Goal: Task Accomplishment & Management: Use online tool/utility

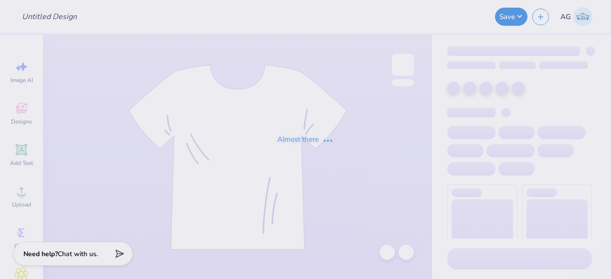
type input "Crewnecks for ASDA"
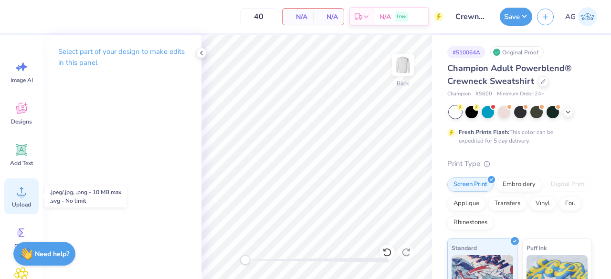
click at [29, 190] on div "Upload" at bounding box center [21, 197] width 34 height 36
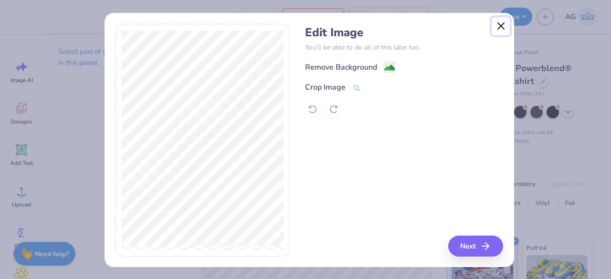
click at [495, 31] on button "Close" at bounding box center [501, 26] width 18 height 18
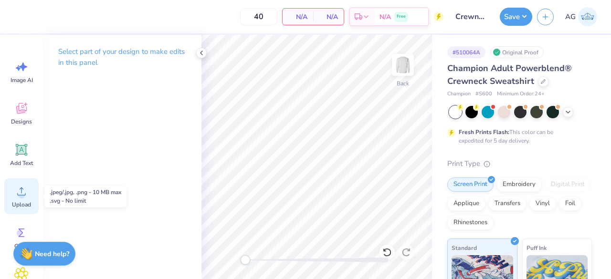
click at [23, 211] on div "Upload" at bounding box center [21, 197] width 34 height 36
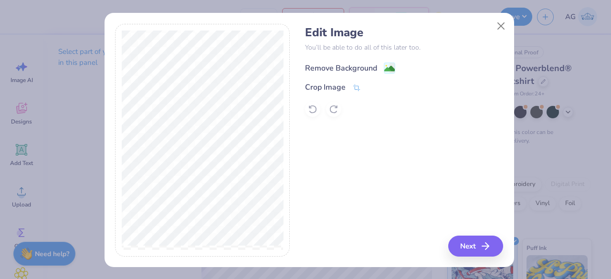
click at [338, 72] on div "Remove Background" at bounding box center [341, 68] width 72 height 11
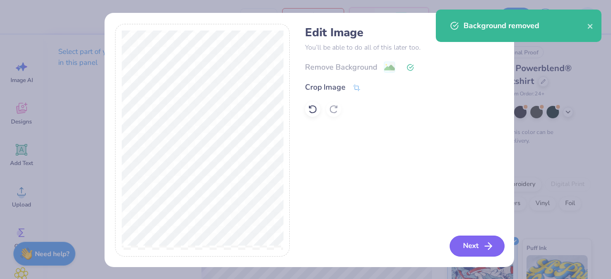
click at [464, 245] on button "Next" at bounding box center [477, 246] width 55 height 21
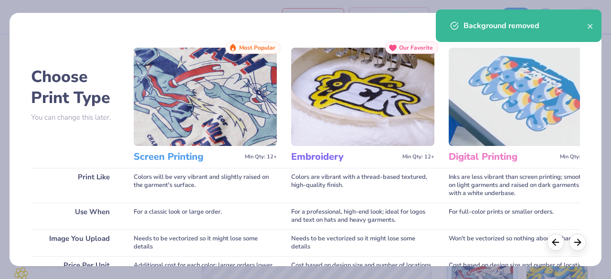
scroll to position [196, 0]
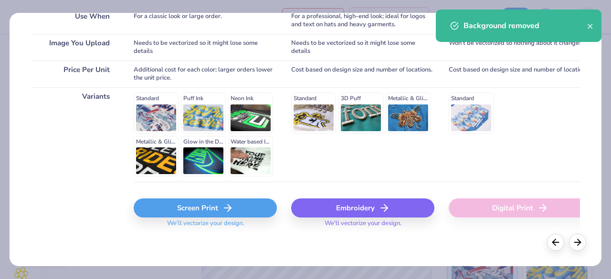
click at [213, 202] on div "Screen Print" at bounding box center [205, 208] width 143 height 19
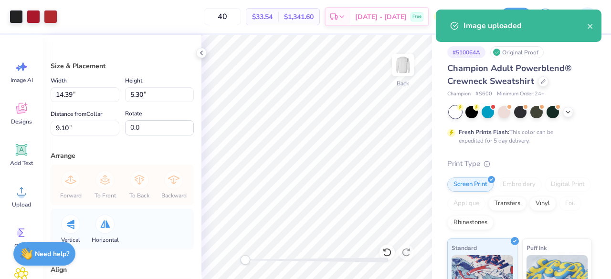
type input "11.74"
type input "4.32"
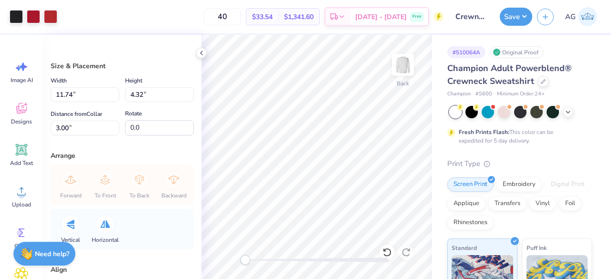
type input "9.90"
type input "3.64"
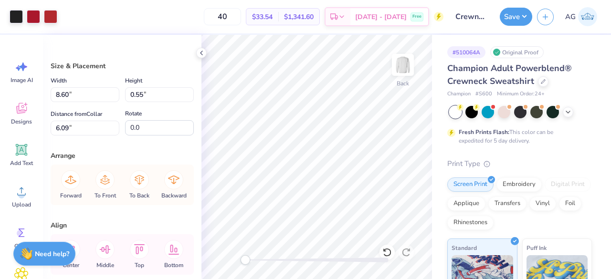
type input "6.97"
click at [273, 100] on div "Hold “Alt” to see the space between elements." at bounding box center [322, 101] width 101 height 28
type input "0.93"
type input "1.86"
type input "3.10"
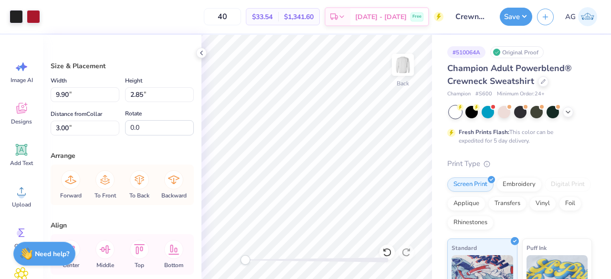
type input "11.02"
type input "3.18"
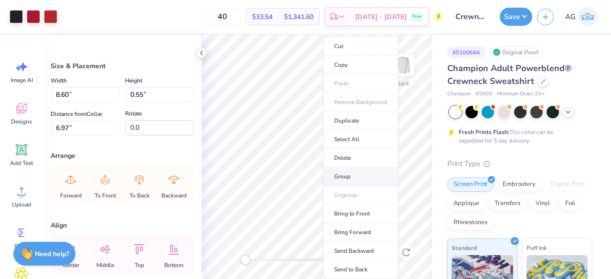
click at [345, 169] on li "Group" at bounding box center [360, 177] width 75 height 19
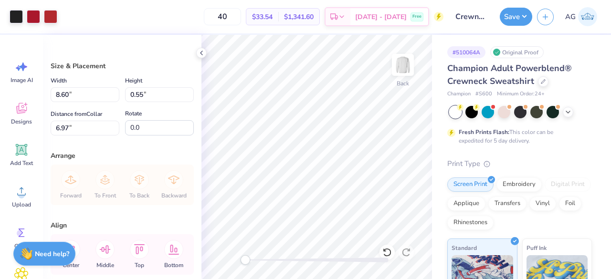
type input "11.02"
type input "3.18"
type input "3.00"
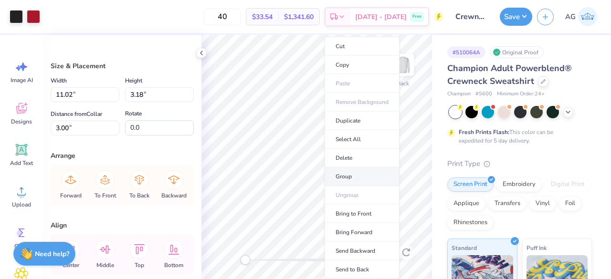
click at [351, 174] on li "Group" at bounding box center [362, 177] width 75 height 19
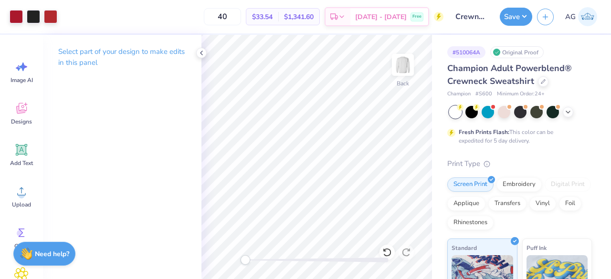
click at [283, 259] on div at bounding box center [316, 260] width 143 height 5
click at [18, 189] on icon at bounding box center [21, 191] width 14 height 14
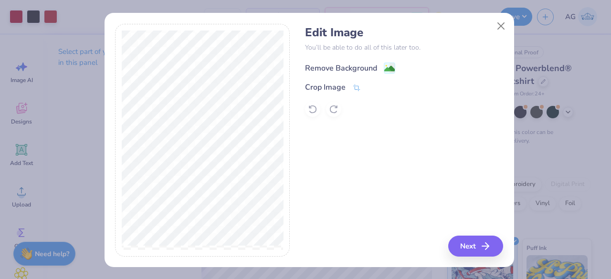
click at [377, 67] on div "Remove Background" at bounding box center [350, 68] width 90 height 12
click at [471, 252] on button "Next" at bounding box center [477, 246] width 55 height 21
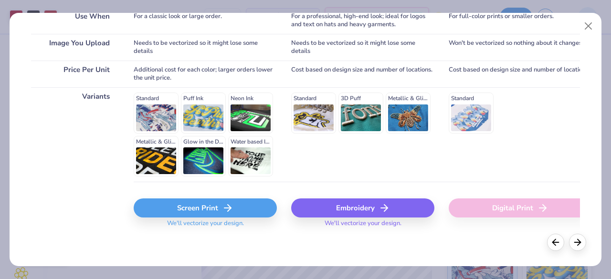
click at [206, 209] on div "Screen Print" at bounding box center [205, 208] width 143 height 19
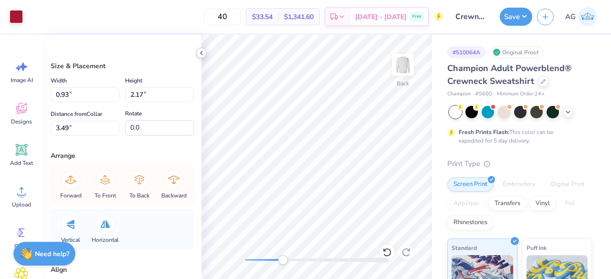
click at [197, 54] on div at bounding box center [201, 53] width 11 height 11
type input "11.46"
type input "4.22"
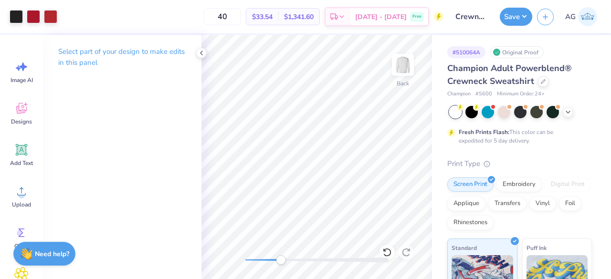
click at [281, 261] on div at bounding box center [316, 260] width 143 height 5
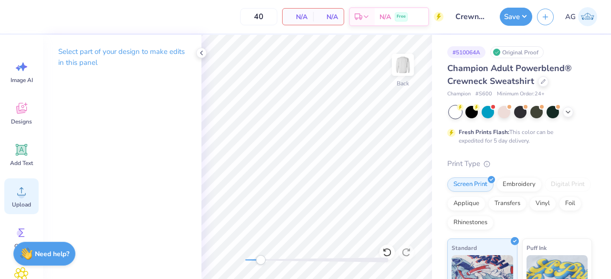
click at [35, 194] on div "Upload" at bounding box center [21, 197] width 34 height 36
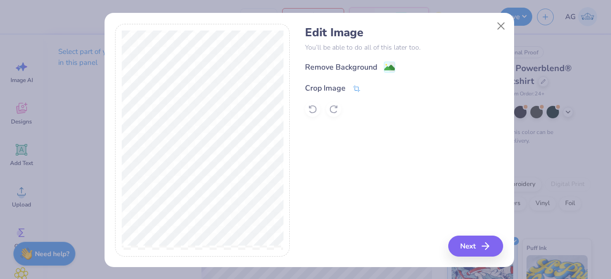
click at [356, 89] on icon at bounding box center [356, 88] width 9 height 9
click at [369, 89] on icon at bounding box center [372, 87] width 6 height 6
click at [356, 89] on icon at bounding box center [356, 88] width 9 height 9
click at [369, 90] on icon at bounding box center [372, 87] width 6 height 6
click at [391, 72] on div "Remove Background" at bounding box center [404, 67] width 198 height 12
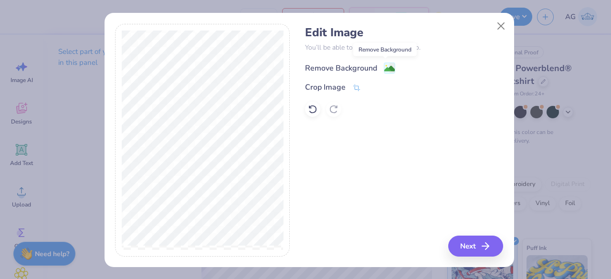
click at [385, 72] on image at bounding box center [389, 68] width 11 height 11
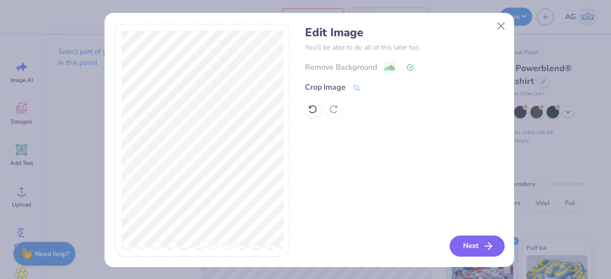
click at [474, 252] on button "Next" at bounding box center [477, 246] width 55 height 21
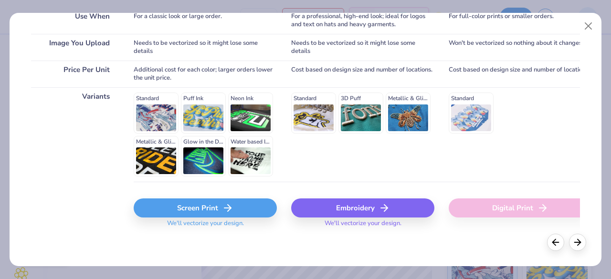
click at [225, 211] on icon at bounding box center [227, 207] width 11 height 11
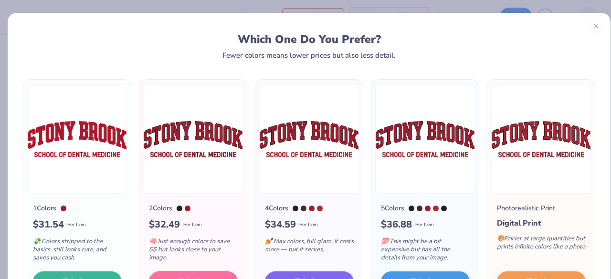
scroll to position [68, 0]
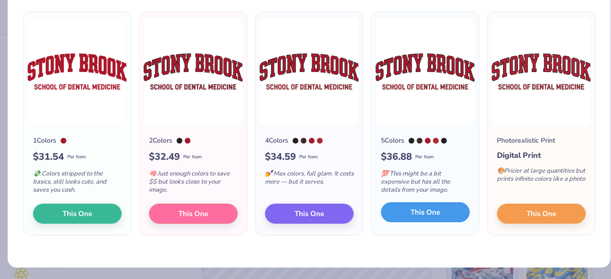
click at [422, 220] on button "This One" at bounding box center [425, 212] width 89 height 20
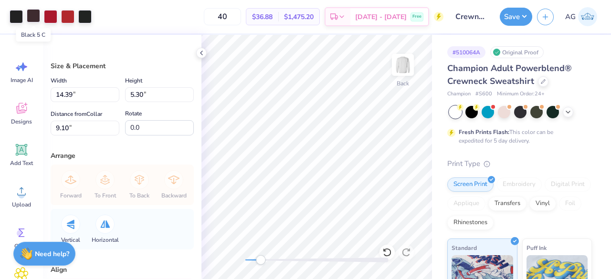
click at [33, 16] on div at bounding box center [33, 15] width 13 height 13
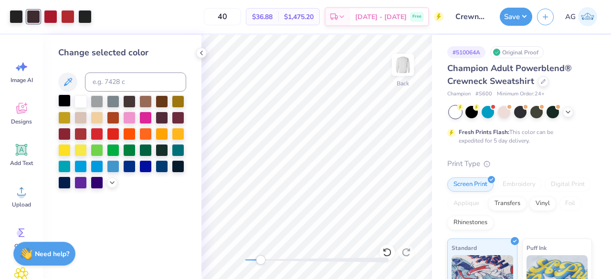
click at [59, 98] on div at bounding box center [64, 101] width 12 height 12
click at [49, 17] on div at bounding box center [50, 15] width 13 height 13
click at [64, 21] on div at bounding box center [67, 15] width 13 height 13
click at [53, 19] on div at bounding box center [50, 15] width 13 height 13
drag, startPoint x: 64, startPoint y: 18, endPoint x: 67, endPoint y: 25, distance: 7.3
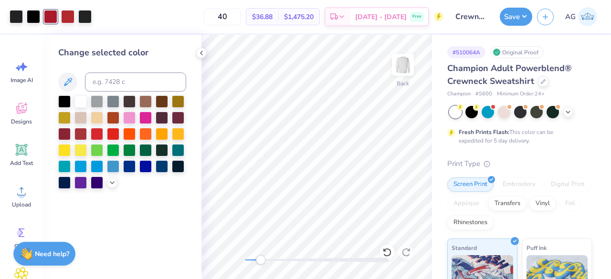
click at [65, 19] on div at bounding box center [67, 16] width 13 height 13
click at [112, 76] on input at bounding box center [135, 82] width 101 height 19
type input "187"
click at [69, 20] on div at bounding box center [67, 15] width 13 height 13
click at [65, 98] on div at bounding box center [64, 101] width 12 height 12
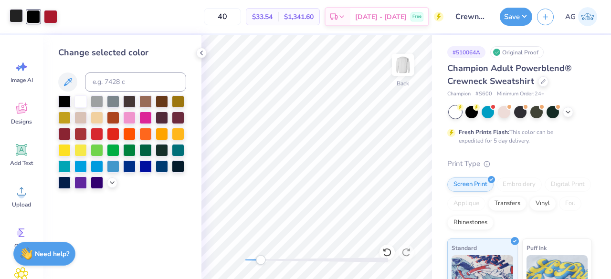
click at [20, 17] on div at bounding box center [16, 15] width 13 height 13
click at [63, 95] on div at bounding box center [64, 101] width 12 height 12
click at [85, 25] on div "40 $32.49 Per Item $1,299.60 Total Est. Delivery [DATE] - [DATE] Free" at bounding box center [244, 16] width 399 height 33
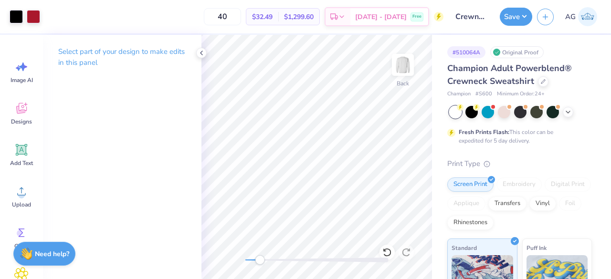
click at [260, 257] on div "Accessibility label" at bounding box center [260, 260] width 10 height 10
click at [248, 255] on div "Back" at bounding box center [316, 157] width 231 height 244
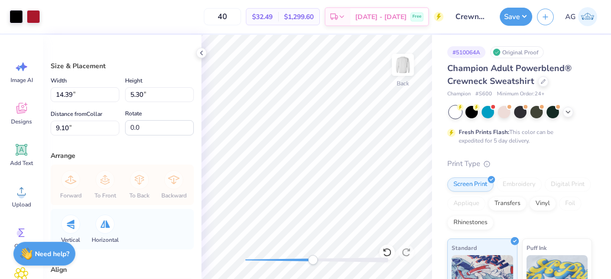
click at [326, 248] on div "Back" at bounding box center [316, 157] width 231 height 244
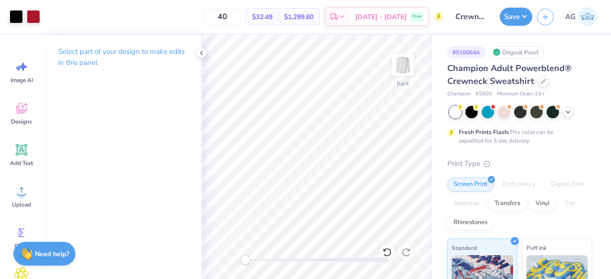
click at [230, 252] on div "Back" at bounding box center [316, 157] width 231 height 244
click at [201, 54] on icon at bounding box center [202, 53] width 8 height 8
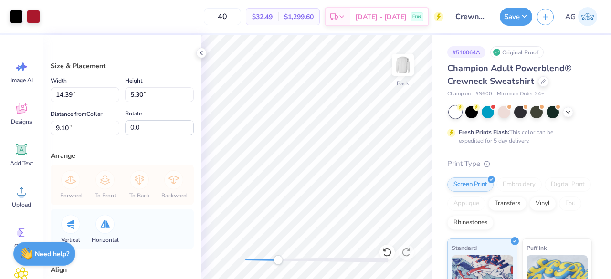
click at [278, 257] on div at bounding box center [316, 260] width 143 height 10
drag, startPoint x: 277, startPoint y: 262, endPoint x: 261, endPoint y: 264, distance: 16.9
click at [261, 264] on div "Accessibility label" at bounding box center [261, 260] width 10 height 10
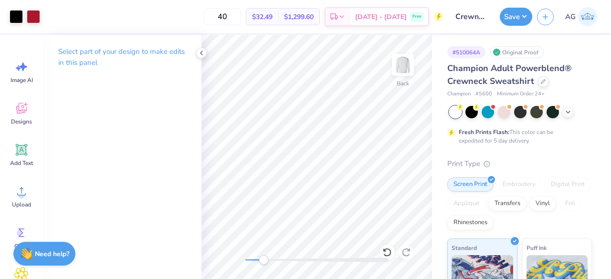
click at [263, 247] on div "Back" at bounding box center [316, 157] width 231 height 244
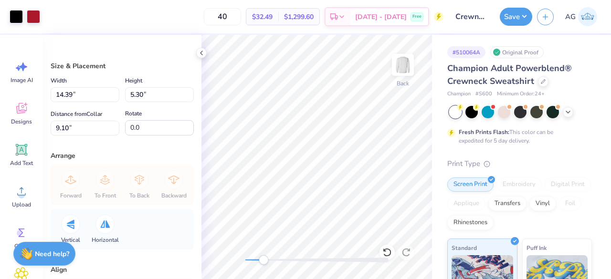
drag, startPoint x: 263, startPoint y: 261, endPoint x: 199, endPoint y: 154, distance: 124.4
click at [199, 154] on div "Art colors 40 $32.49 Per Item $1,299.60 Total Est. Delivery [DATE] - [DATE] Fre…" at bounding box center [305, 139] width 611 height 279
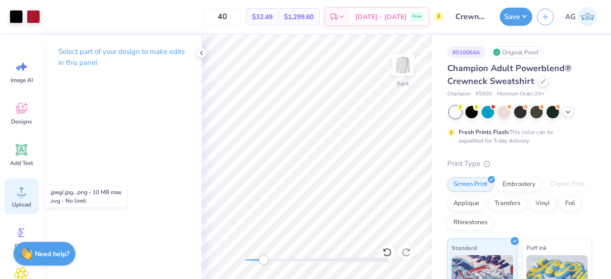
click at [29, 207] on span "Upload" at bounding box center [21, 205] width 19 height 8
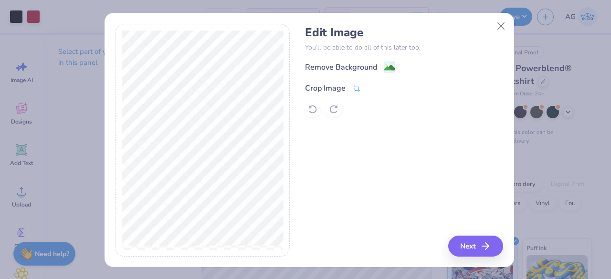
click at [347, 87] on div "Crop Image" at bounding box center [333, 88] width 56 height 11
click at [368, 84] on button at bounding box center [373, 88] width 10 height 10
click at [343, 87] on div "Crop Image" at bounding box center [333, 88] width 56 height 11
click at [369, 89] on icon at bounding box center [372, 87] width 6 height 6
click at [339, 91] on div "Crop Image" at bounding box center [325, 88] width 41 height 11
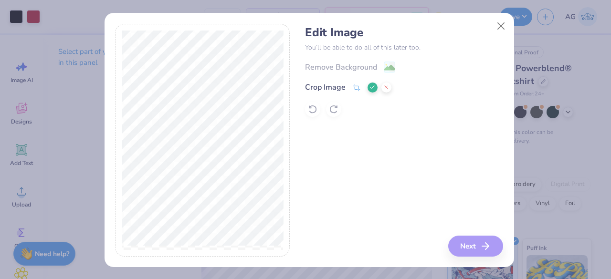
click at [369, 88] on icon at bounding box center [372, 87] width 6 height 6
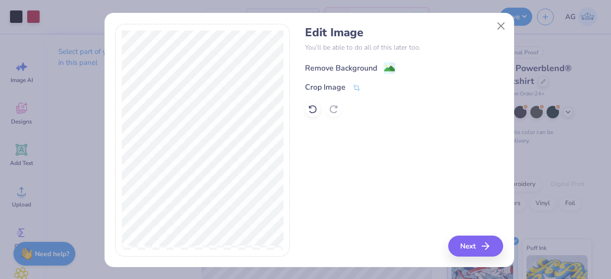
click at [390, 68] on image at bounding box center [389, 68] width 11 height 11
click at [478, 251] on button "Next" at bounding box center [477, 246] width 55 height 21
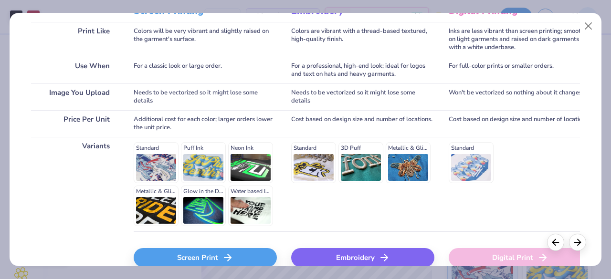
scroll to position [196, 0]
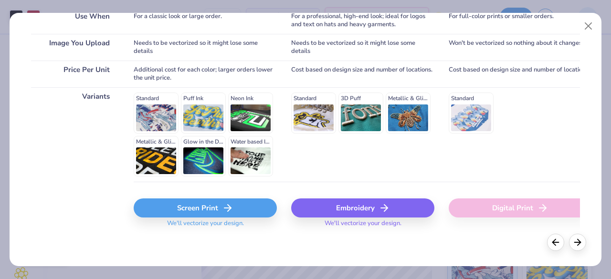
click at [214, 204] on div "Screen Print" at bounding box center [205, 208] width 143 height 19
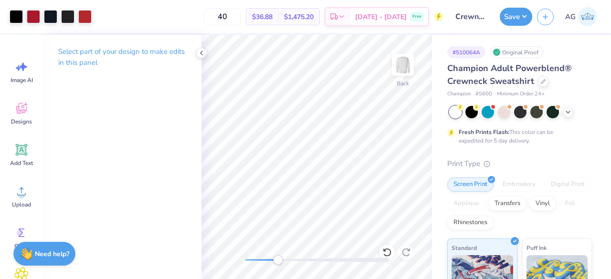
click at [278, 257] on div at bounding box center [316, 260] width 143 height 10
click at [234, 259] on div "Back" at bounding box center [316, 157] width 231 height 244
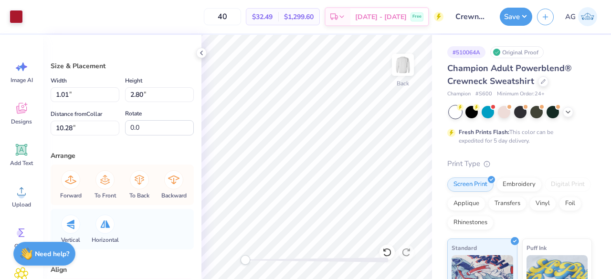
type input "1.22"
type input "2.84"
type input "9.73"
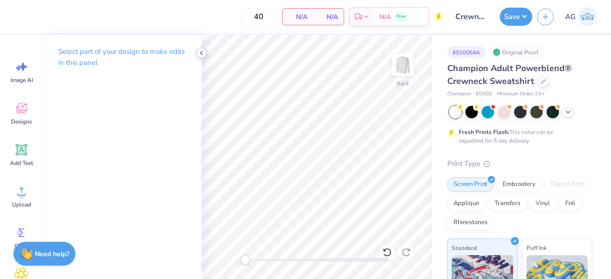
click at [202, 50] on icon at bounding box center [202, 53] width 8 height 8
